Goal: Task Accomplishment & Management: Use online tool/utility

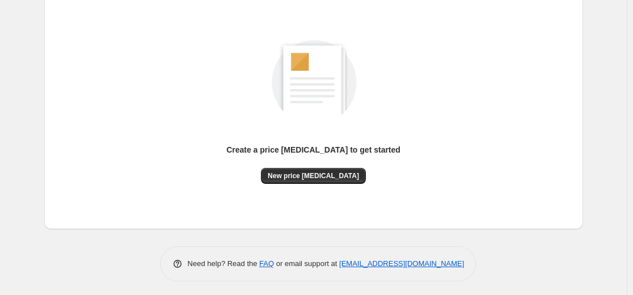
scroll to position [130, 0]
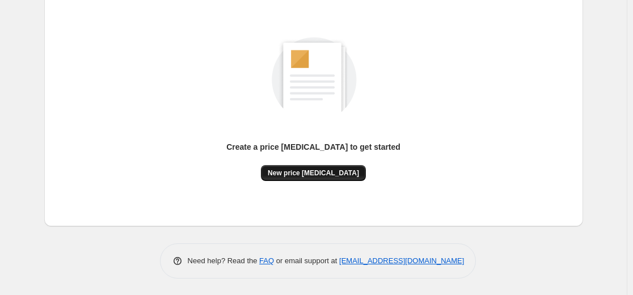
click at [333, 169] on span "New price change job" at bounding box center [313, 172] width 91 height 9
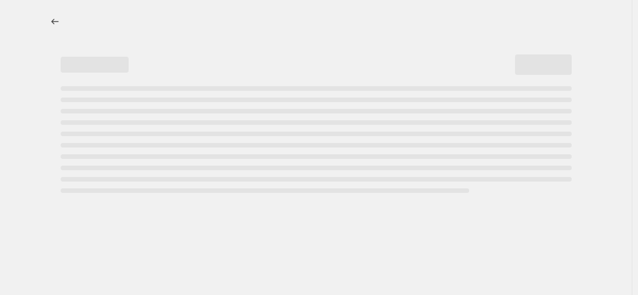
select select "percentage"
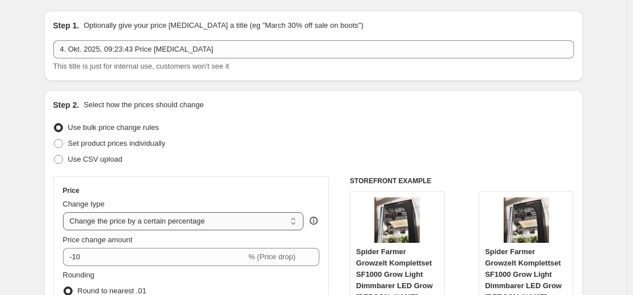
scroll to position [113, 0]
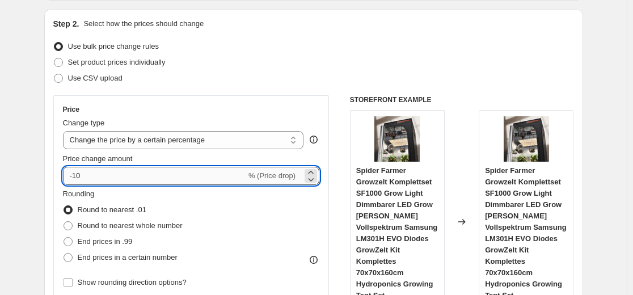
click at [180, 173] on input "-10" at bounding box center [154, 176] width 183 height 18
type input "-1"
type input "-35"
click at [285, 87] on div "Step 2. Select how the prices should change Use bulk price change rules Set pro…" at bounding box center [313, 208] width 520 height 380
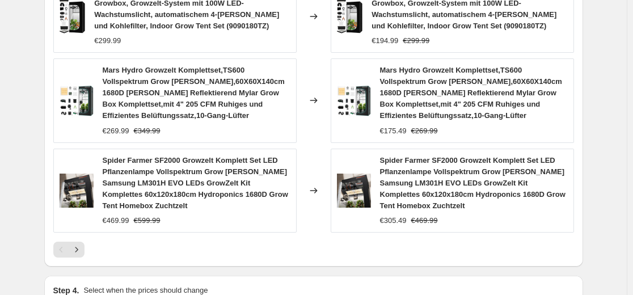
scroll to position [1004, 0]
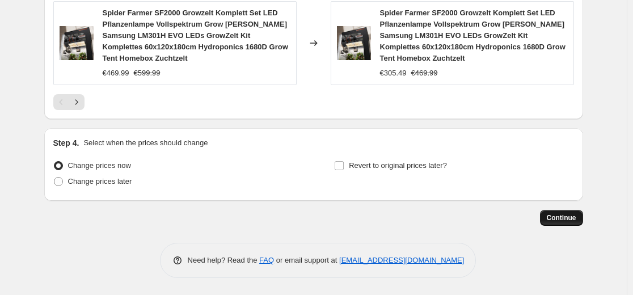
click at [573, 224] on button "Continue" at bounding box center [561, 218] width 43 height 16
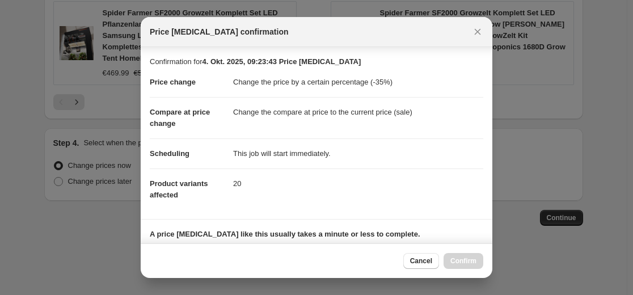
scroll to position [183, 0]
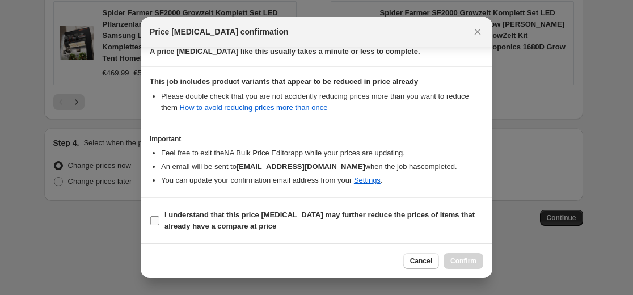
click at [374, 211] on b "I understand that this price change job may further reduce the prices of items …" at bounding box center [319, 220] width 310 height 20
click at [159, 216] on input "I understand that this price change job may further reduce the prices of items …" at bounding box center [154, 220] width 9 height 9
checkbox input "true"
click at [471, 262] on span "Confirm" at bounding box center [463, 260] width 26 height 9
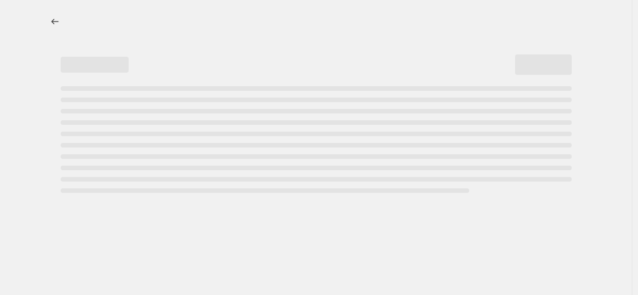
select select "percentage"
